Goal: Information Seeking & Learning: Learn about a topic

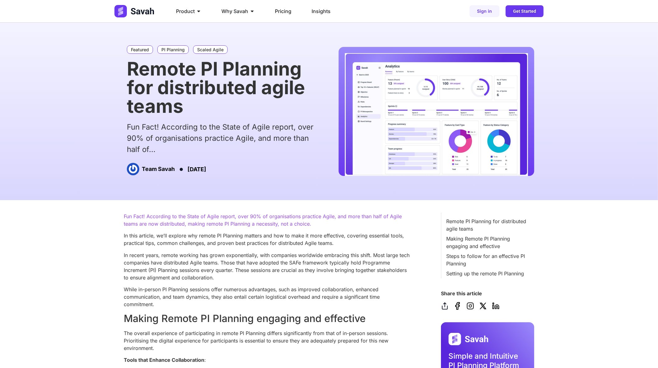
click at [143, 9] on img at bounding box center [134, 11] width 41 height 12
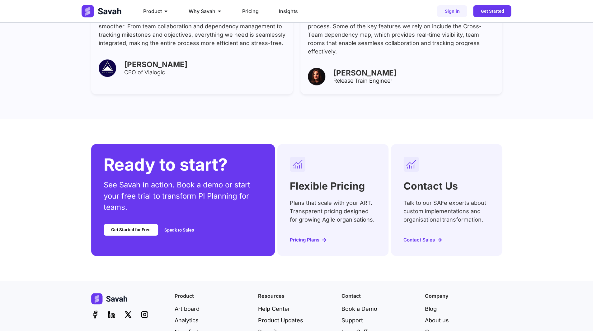
scroll to position [2397, 0]
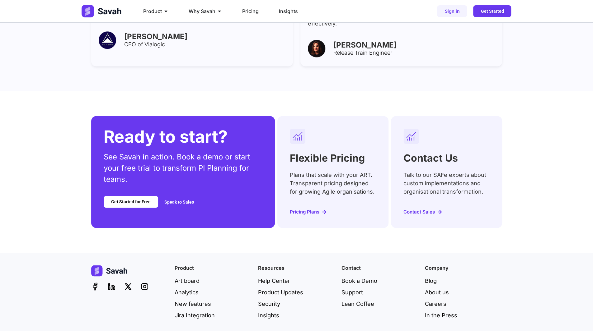
click at [304, 153] on h2 "Flexible Pricing" at bounding box center [327, 158] width 75 height 10
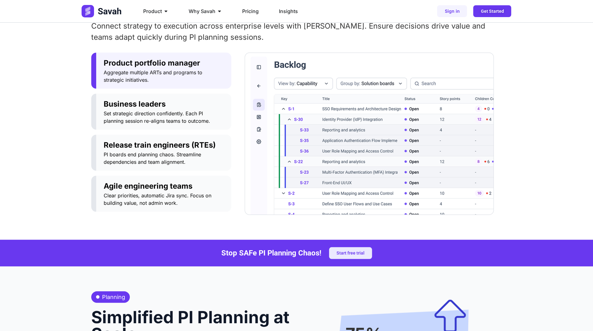
scroll to position [308, 0]
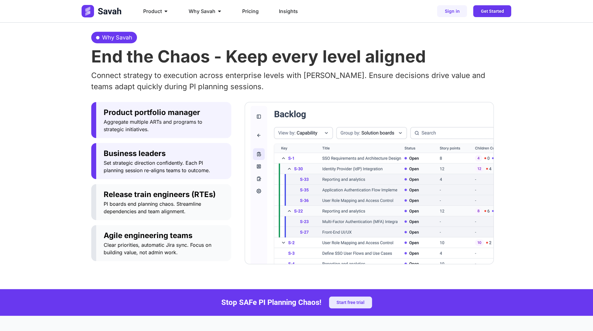
click at [153, 163] on span "Set strategic direction confidently. Each PI planning session re-aligns teams t…" at bounding box center [164, 166] width 120 height 15
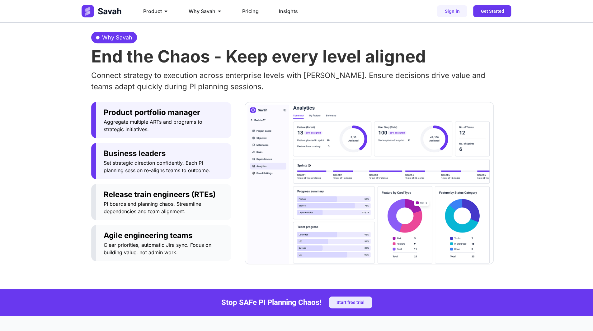
click at [165, 131] on span "Aggregate multiple ARTs and programs to strategic initiatives." at bounding box center [164, 125] width 120 height 15
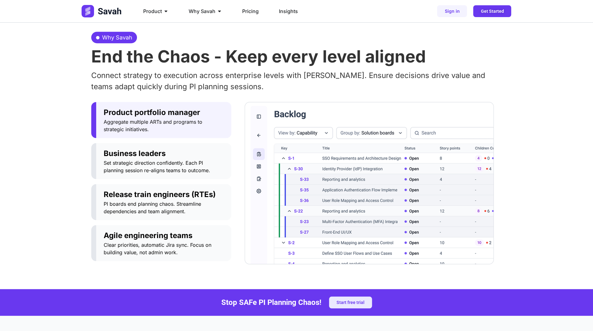
click at [363, 175] on img "Tabs. Open items with Enter or Space, close with Escape and navigate using the …" at bounding box center [369, 183] width 249 height 162
click at [168, 161] on span "Set strategic direction confidently. Each PI planning session re-aligns teams t…" at bounding box center [164, 166] width 120 height 15
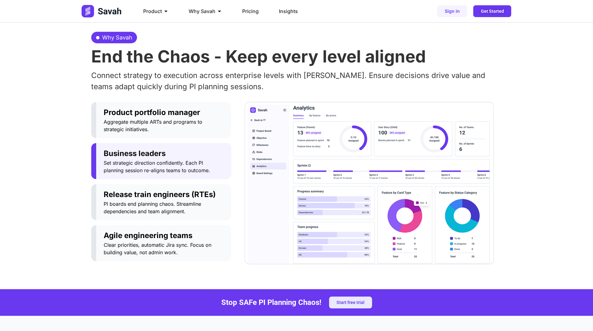
click at [373, 175] on img "Tabs. Open items with Enter or Space, close with Escape and navigate using the …" at bounding box center [369, 183] width 249 height 162
click at [344, 171] on img "Tabs. Open items with Enter or Space, close with Escape and navigate using the …" at bounding box center [369, 183] width 249 height 162
click at [370, 166] on img "Tabs. Open items with Enter or Space, close with Escape and navigate using the …" at bounding box center [369, 183] width 249 height 162
click at [360, 160] on img "Tabs. Open items with Enter or Space, close with Escape and navigate using the …" at bounding box center [369, 183] width 249 height 162
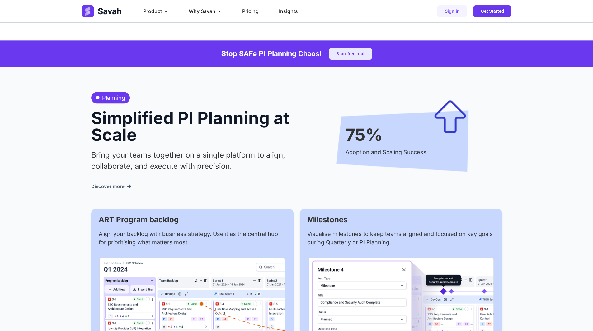
scroll to position [712, 0]
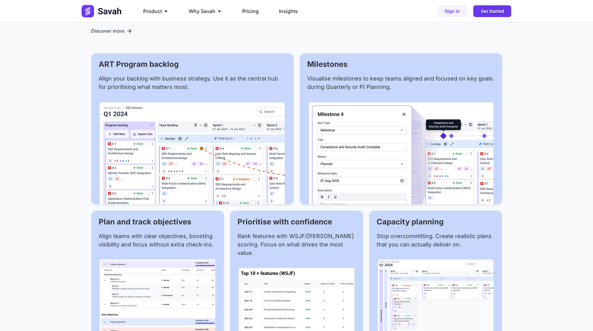
click at [366, 162] on img at bounding box center [401, 153] width 186 height 102
click at [191, 157] on img at bounding box center [192, 153] width 186 height 102
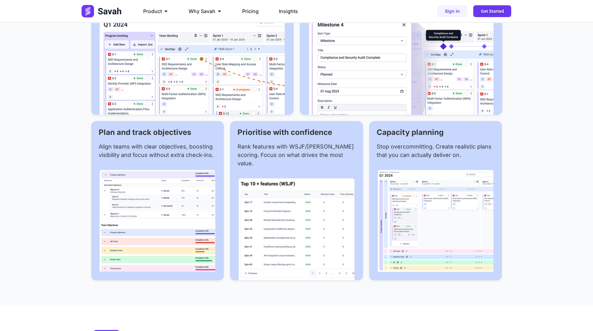
scroll to position [868, 0]
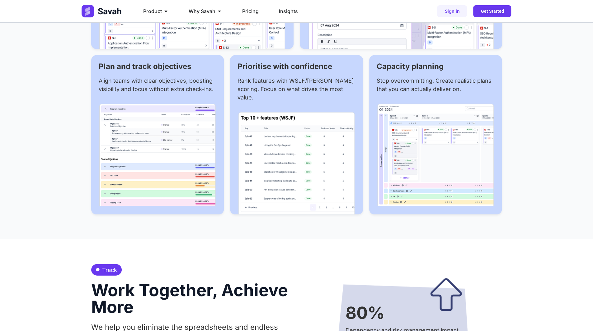
drag, startPoint x: 262, startPoint y: 172, endPoint x: 270, endPoint y: 172, distance: 7.8
click at [262, 172] on img at bounding box center [296, 163] width 117 height 102
drag, startPoint x: 428, startPoint y: 178, endPoint x: 363, endPoint y: 181, distance: 64.8
click at [427, 179] on img at bounding box center [435, 155] width 116 height 102
drag, startPoint x: 98, startPoint y: 179, endPoint x: 164, endPoint y: 180, distance: 65.6
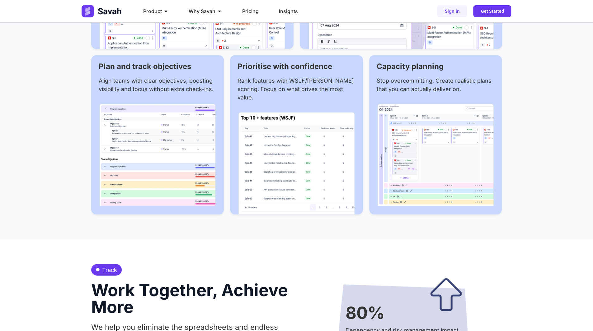
click at [99, 179] on div at bounding box center [158, 155] width 118 height 102
drag, startPoint x: 250, startPoint y: 178, endPoint x: 260, endPoint y: 179, distance: 10.9
click at [250, 178] on img at bounding box center [296, 163] width 117 height 102
click at [447, 176] on img at bounding box center [435, 155] width 116 height 102
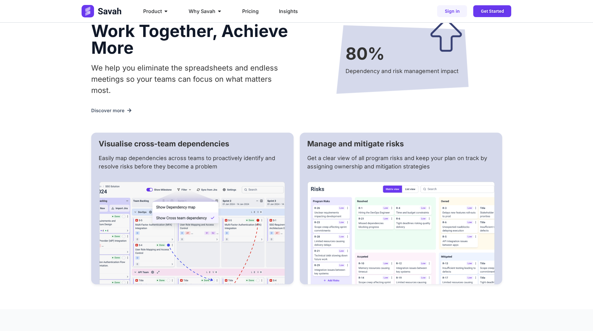
scroll to position [1148, 0]
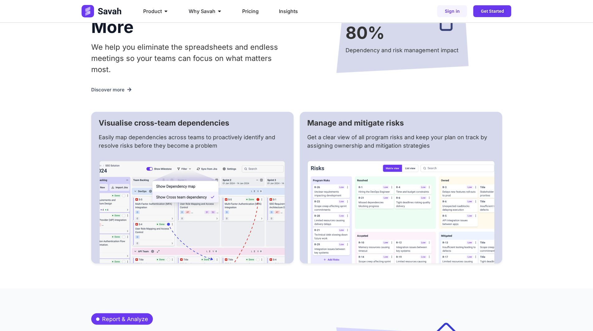
click at [213, 201] on img at bounding box center [192, 212] width 186 height 103
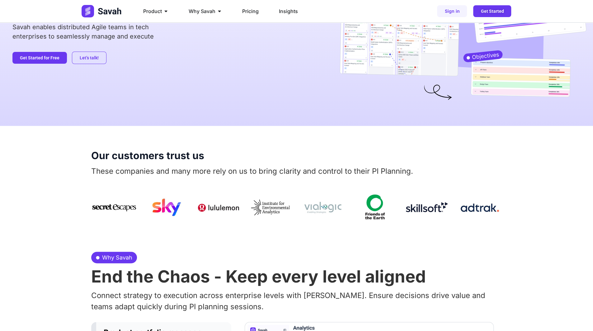
scroll to position [156, 0]
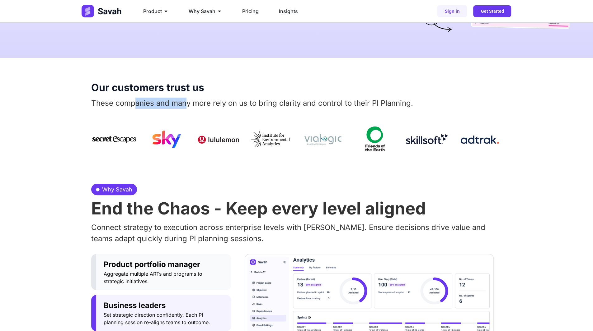
drag, startPoint x: 134, startPoint y: 108, endPoint x: 221, endPoint y: 109, distance: 86.2
click at [214, 109] on div "These companies and many more rely on us to bring clarity and control to their …" at bounding box center [296, 106] width 411 height 16
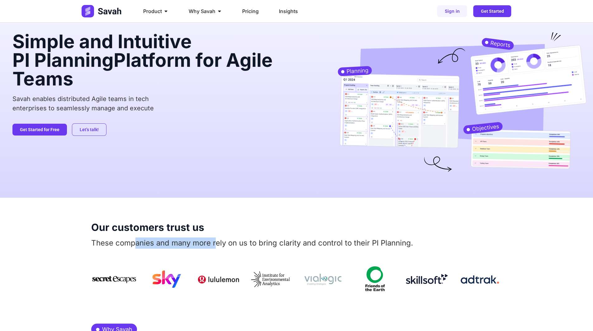
scroll to position [0, 0]
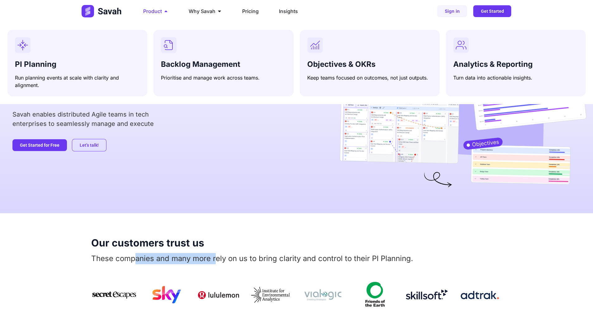
click at [153, 8] on span "Product" at bounding box center [152, 10] width 19 height 7
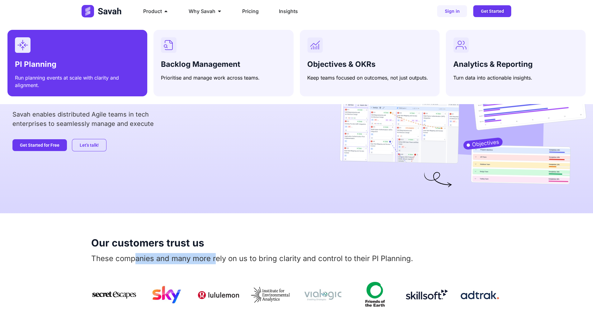
click at [102, 61] on h3 "PI Planning" at bounding box center [77, 64] width 125 height 9
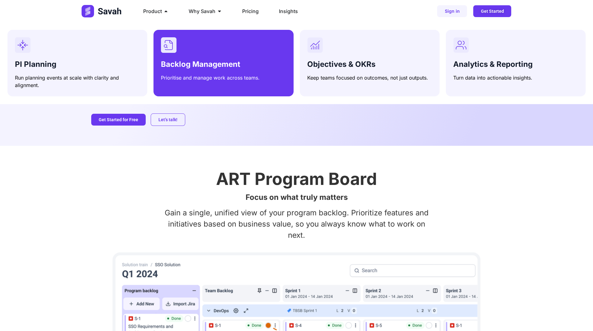
click at [210, 49] on div "Menu" at bounding box center [223, 45] width 125 height 16
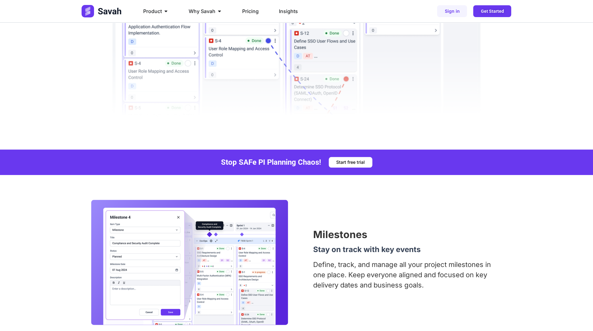
scroll to position [467, 0]
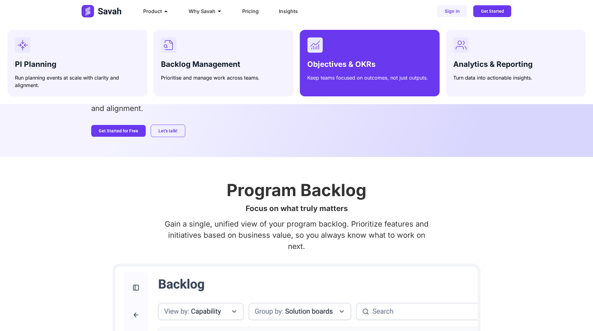
click at [375, 64] on h3 "Objectives & OKRs" at bounding box center [369, 64] width 125 height 9
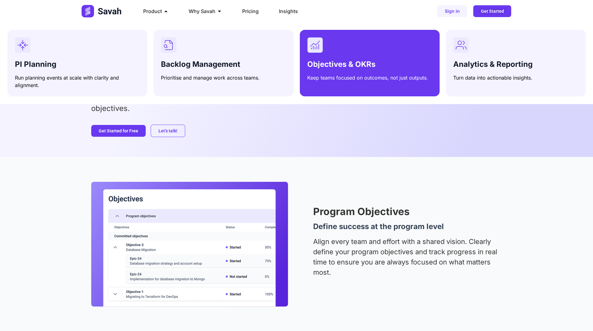
click at [347, 57] on div "Objectives & OKRs Keep teams focused on outcomes, not just outputs." at bounding box center [369, 59] width 125 height 44
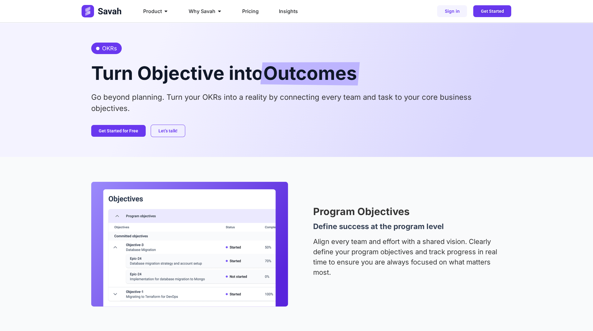
click at [345, 114] on div "Go beyond planning. Turn your OKRs into a reality by connecting every team and …" at bounding box center [296, 105] width 411 height 27
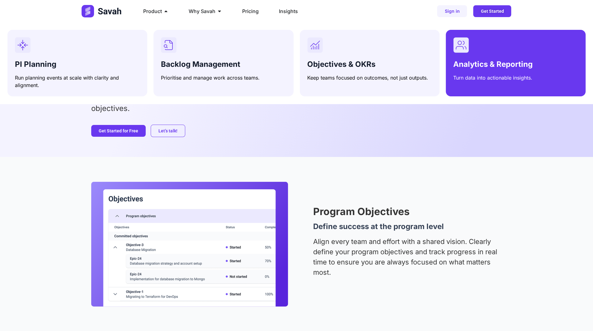
click at [467, 63] on span "Analytics & Reporting" at bounding box center [492, 64] width 79 height 9
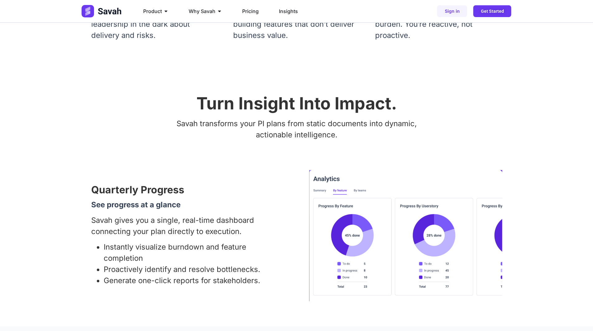
scroll to position [280, 0]
click at [348, 190] on img at bounding box center [405, 236] width 193 height 132
click at [337, 189] on img at bounding box center [405, 236] width 193 height 132
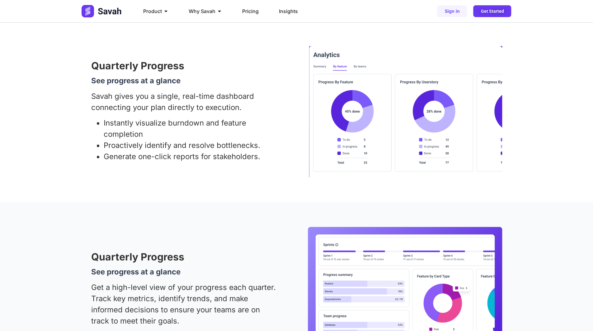
scroll to position [498, 0]
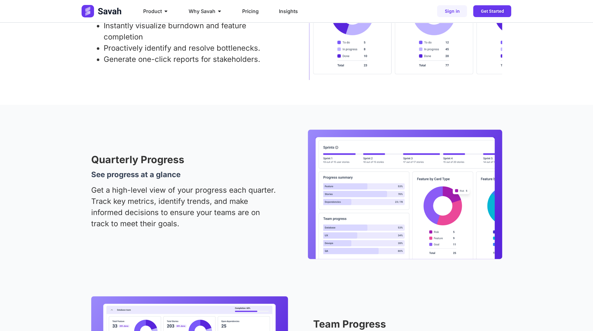
click at [293, 135] on div "Quarterly Progress See progress at a glance Get a high-level view of your progr…" at bounding box center [296, 194] width 411 height 129
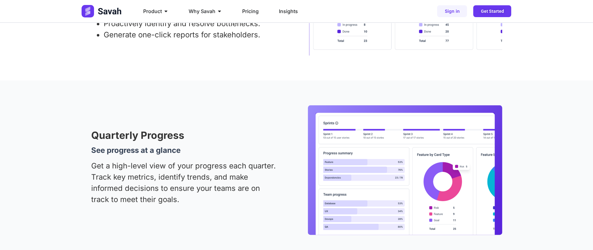
scroll to position [564, 0]
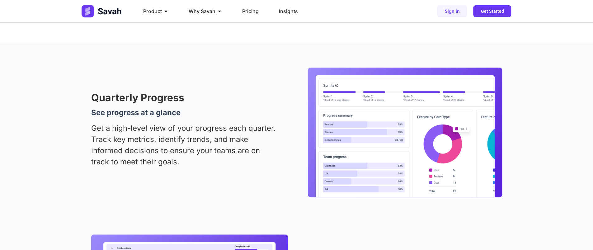
click at [175, 151] on p "Get a high-level view of your progress each quarter. Track key metrics, identif…" at bounding box center [184, 145] width 186 height 45
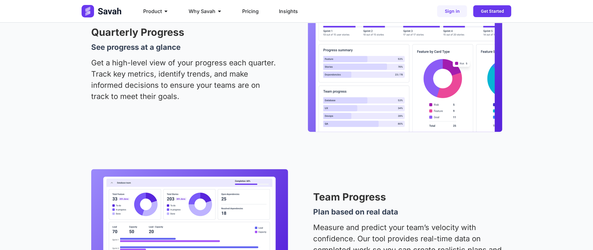
scroll to position [689, 0]
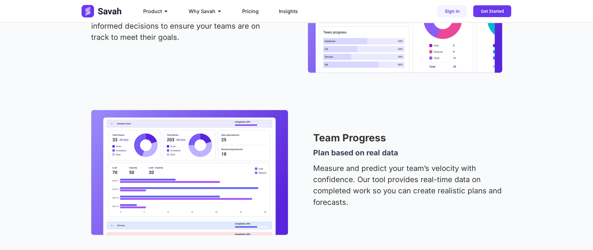
click at [446, 228] on div "Team Progress Plan based on real data Measure and predict your team’s velocity …" at bounding box center [296, 172] width 411 height 125
click at [396, 187] on p "Measure and predict your team’s velocity with confidence. Our tool provides rea…" at bounding box center [407, 185] width 189 height 45
click at [398, 190] on p "Measure and predict your team’s velocity with confidence. Our tool provides rea…" at bounding box center [407, 185] width 189 height 45
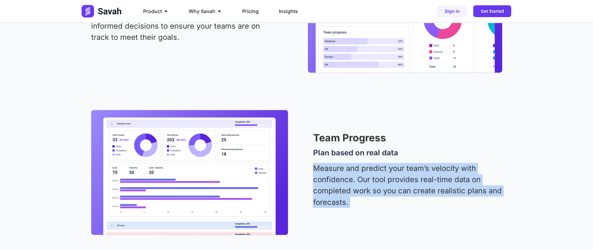
click at [398, 190] on p "Measure and predict your team’s velocity with confidence. Our tool provides rea…" at bounding box center [407, 185] width 189 height 45
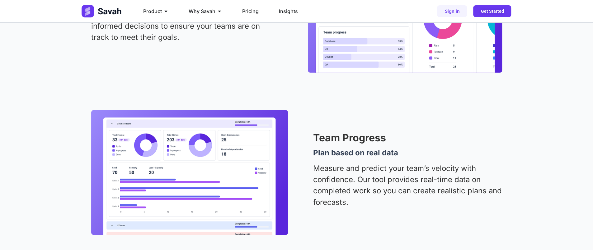
click at [91, 151] on div at bounding box center [189, 172] width 197 height 125
click at [280, 161] on div at bounding box center [190, 175] width 182 height 117
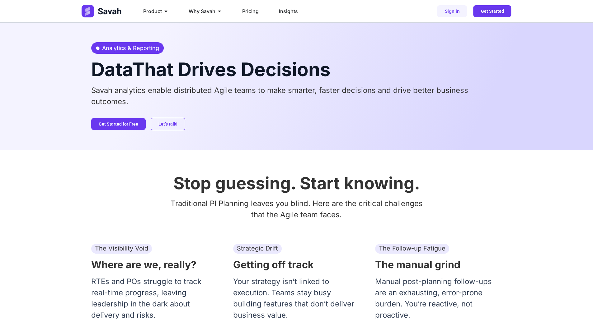
scroll to position [0, 0]
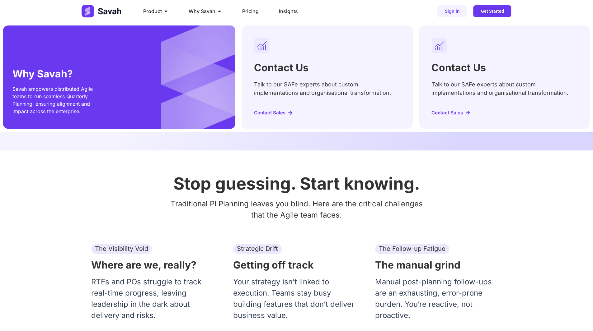
click at [271, 113] on span "Contact Sales" at bounding box center [269, 112] width 31 height 5
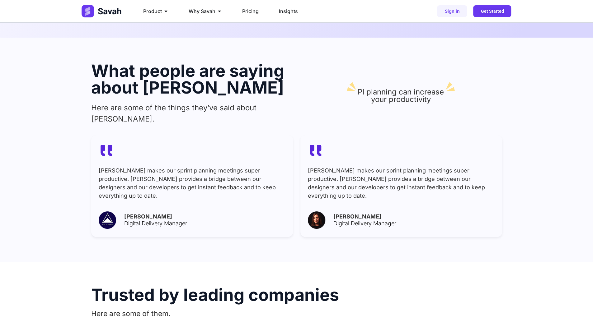
scroll to position [319, 0]
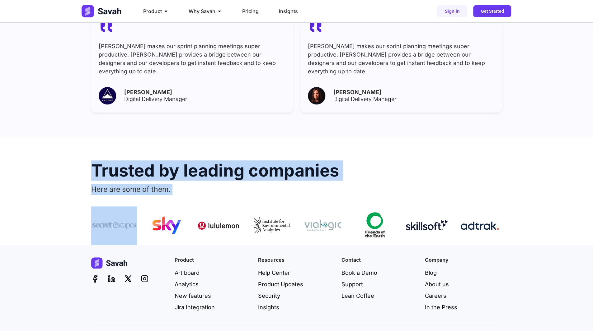
drag, startPoint x: 96, startPoint y: 167, endPoint x: 163, endPoint y: 201, distance: 75.1
click at [163, 201] on div "Trusted by leading companies Here are some of them." at bounding box center [296, 192] width 411 height 108
click at [159, 207] on img at bounding box center [166, 226] width 46 height 38
click at [95, 162] on h2 "Trusted by leading companies" at bounding box center [296, 170] width 411 height 17
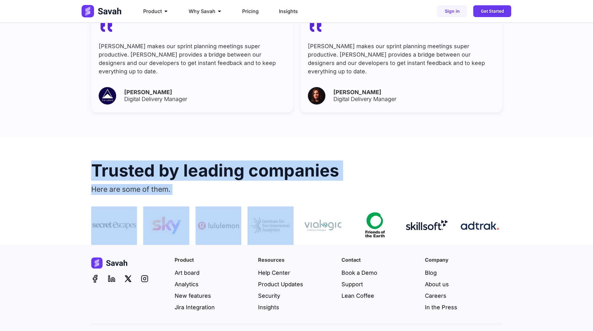
drag, startPoint x: 95, startPoint y: 156, endPoint x: 304, endPoint y: 192, distance: 212.4
click at [304, 192] on div "Trusted by leading companies Here are some of them." at bounding box center [296, 192] width 411 height 108
click at [303, 207] on img at bounding box center [323, 226] width 46 height 38
click at [150, 184] on p "Here are some of them." at bounding box center [296, 189] width 411 height 11
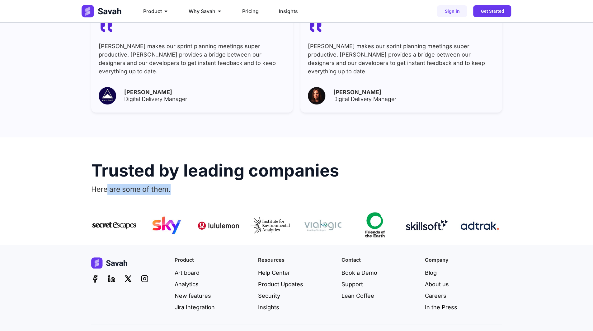
drag, startPoint x: 106, startPoint y: 171, endPoint x: 256, endPoint y: 171, distance: 150.6
click at [256, 184] on p "Here are some of them." at bounding box center [296, 189] width 411 height 11
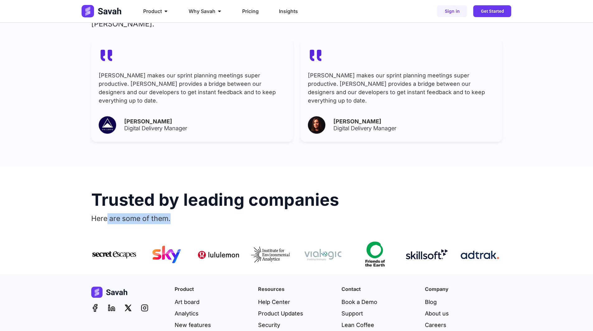
scroll to position [226, 0]
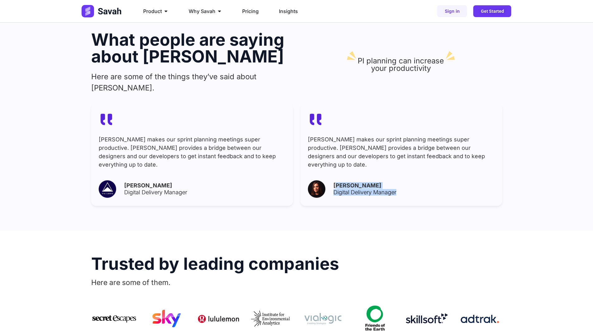
drag, startPoint x: 401, startPoint y: 173, endPoint x: 334, endPoint y: 154, distance: 69.7
click at [335, 155] on div "Savah makes our sprint planning meetings super productive. Savah provides a bri…" at bounding box center [401, 154] width 202 height 101
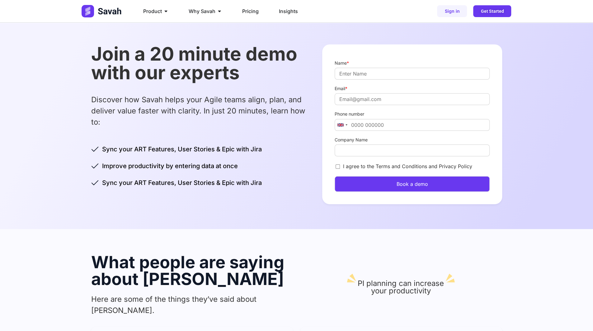
scroll to position [0, 0]
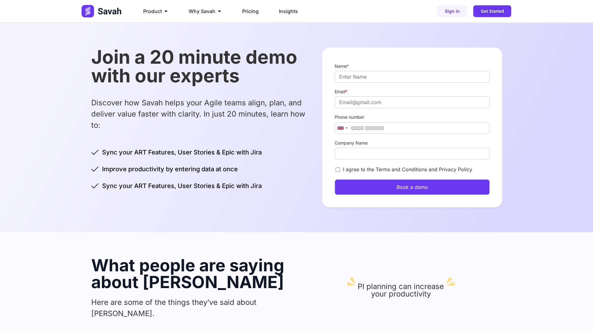
click at [364, 184] on button "Book a demo" at bounding box center [411, 188] width 155 height 16
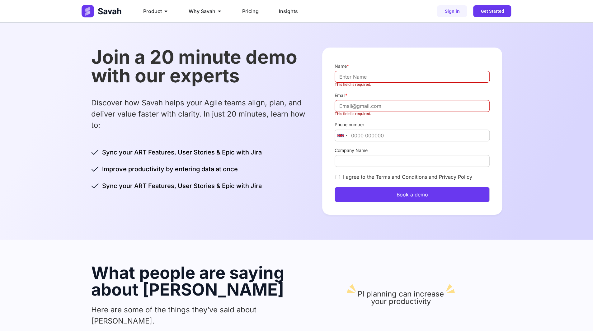
click at [217, 178] on ul "Sync your ART Features, User Stories & Epic with Jira Improve productivity by e…" at bounding box center [176, 169] width 170 height 43
click at [263, 177] on div "Join a 20 minute demo with our experts Discover how Savah helps your Agile team…" at bounding box center [200, 119] width 219 height 143
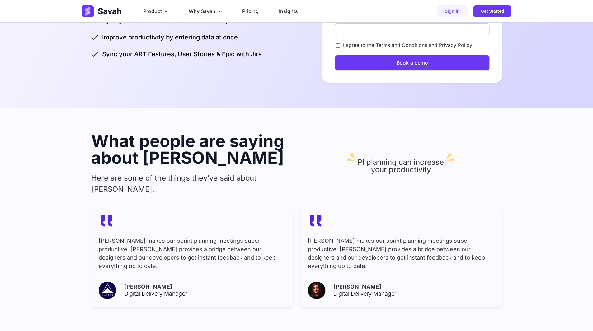
scroll to position [327, 0]
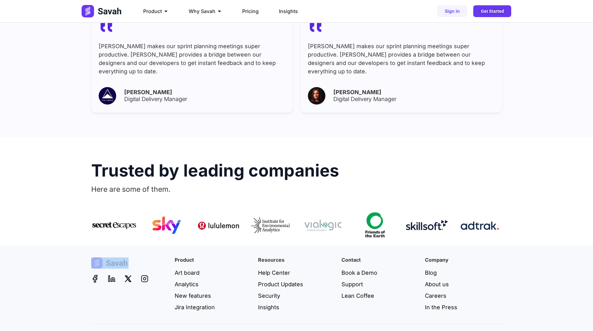
drag, startPoint x: 81, startPoint y: 231, endPoint x: 91, endPoint y: 295, distance: 64.4
click at [90, 293] on div "Product Art board Analytics New features Jira Integration Resources Help Center…" at bounding box center [296, 298] width 593 height 106
click at [337, 184] on p "Here are some of them." at bounding box center [296, 189] width 411 height 11
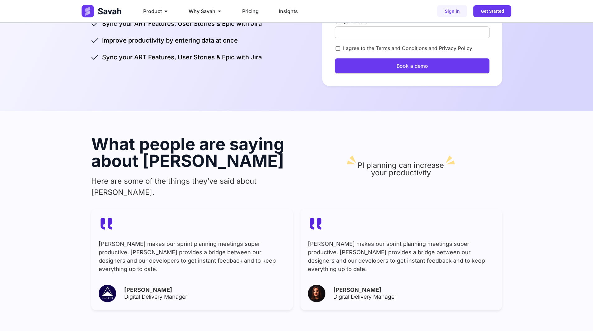
scroll to position [0, 0]
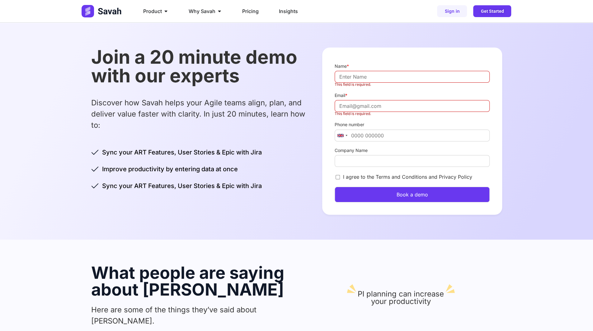
click at [206, 170] on span "Improve productivity by entering data at once" at bounding box center [168, 169] width 137 height 9
click at [286, 10] on span "Insights" at bounding box center [288, 10] width 19 height 7
click at [285, 12] on span "Insights" at bounding box center [288, 10] width 19 height 7
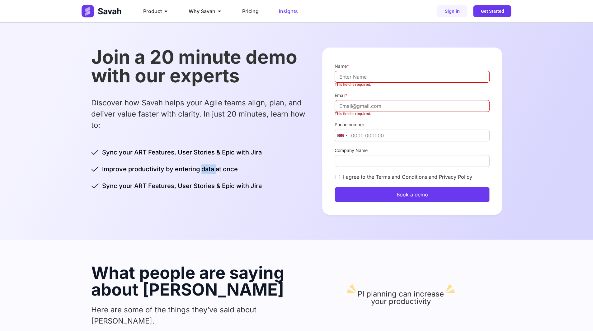
click at [292, 12] on span "Insights" at bounding box center [288, 10] width 19 height 7
click at [295, 13] on span "Insights" at bounding box center [288, 10] width 19 height 7
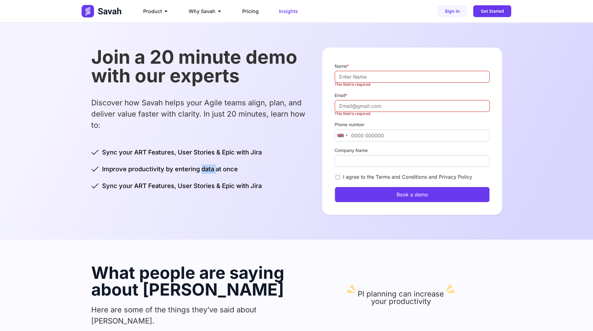
click at [295, 13] on span "Insights" at bounding box center [288, 10] width 19 height 7
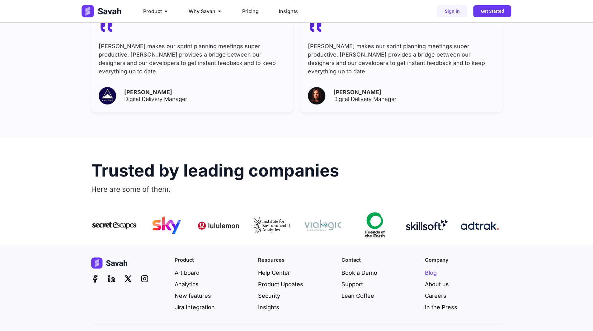
click at [433, 269] on span "Blog" at bounding box center [431, 273] width 12 height 8
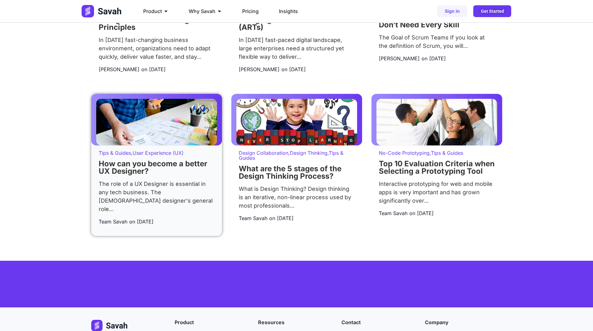
scroll to position [1563, 0]
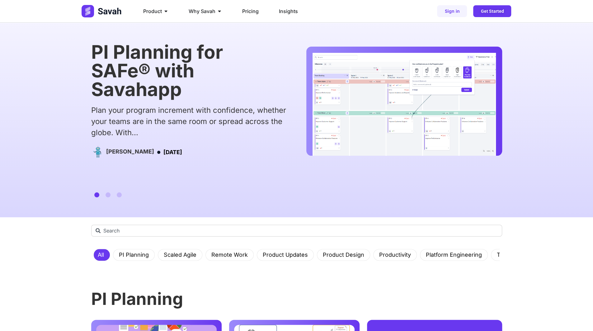
drag, startPoint x: 355, startPoint y: 21, endPoint x: 345, endPoint y: 22, distance: 10.1
click at [355, 21] on div "Product Close Product Open Product PI Planning Run planning events at scale wit…" at bounding box center [296, 11] width 429 height 22
